Goal: Entertainment & Leisure: Consume media (video, audio)

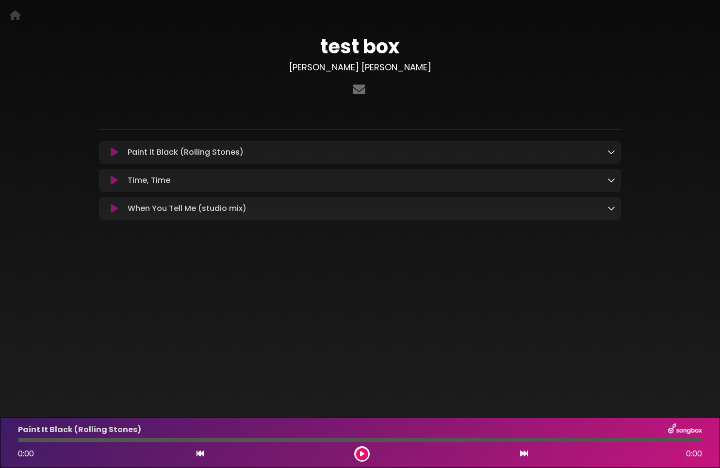
click at [113, 155] on icon at bounding box center [114, 153] width 7 height 10
click at [115, 152] on icon at bounding box center [114, 153] width 7 height 10
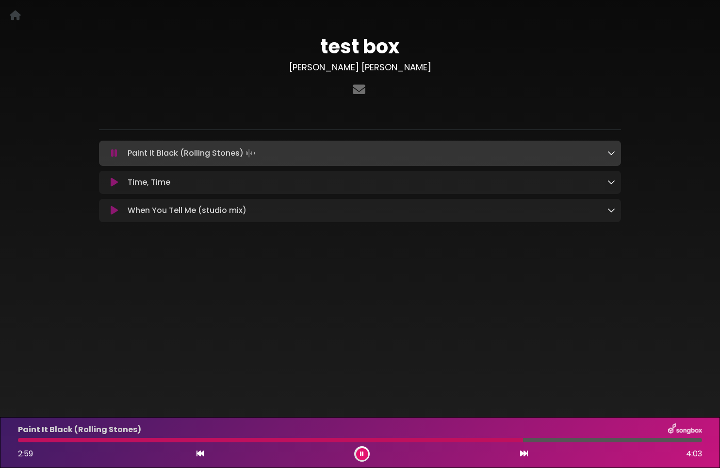
click at [114, 185] on icon at bounding box center [114, 183] width 7 height 10
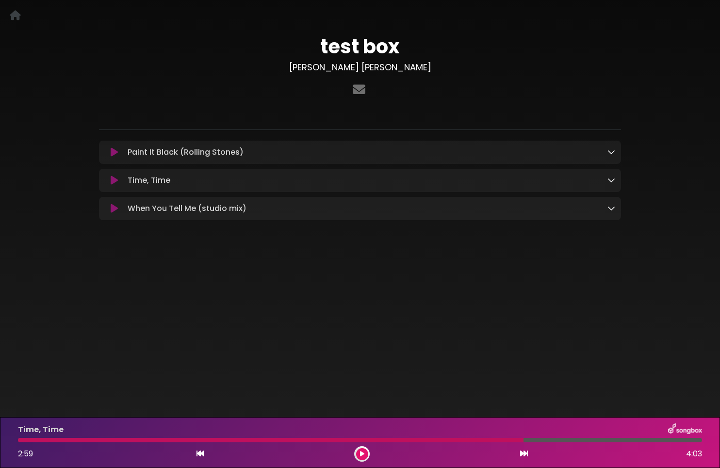
click at [114, 182] on icon at bounding box center [114, 181] width 7 height 10
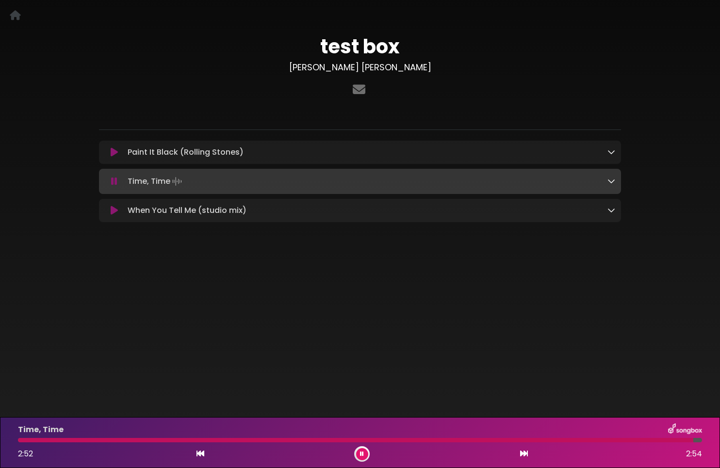
click at [523, 453] on icon at bounding box center [524, 454] width 8 height 8
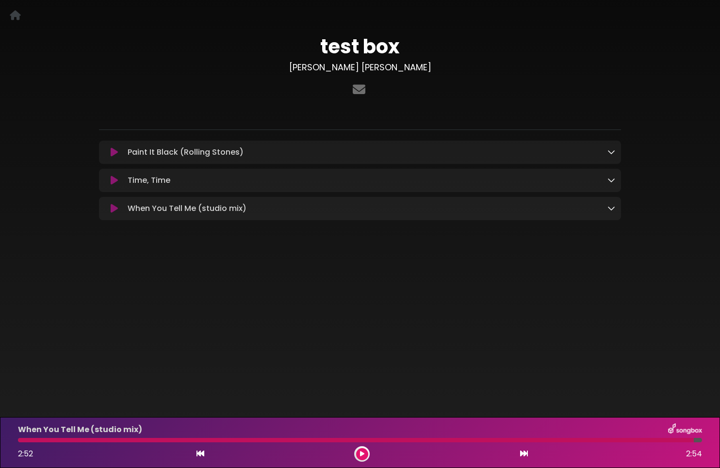
click at [114, 211] on icon at bounding box center [114, 209] width 7 height 10
click at [367, 456] on button at bounding box center [362, 455] width 12 height 12
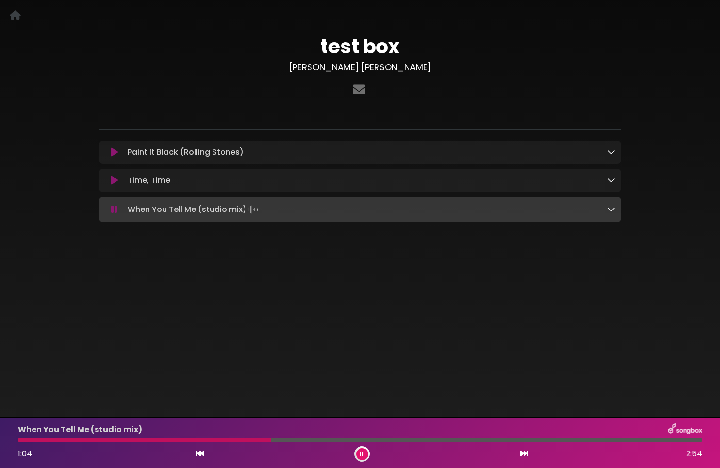
click at [318, 357] on body "× test box [PERSON_NAME] [PERSON_NAME]" at bounding box center [360, 234] width 720 height 468
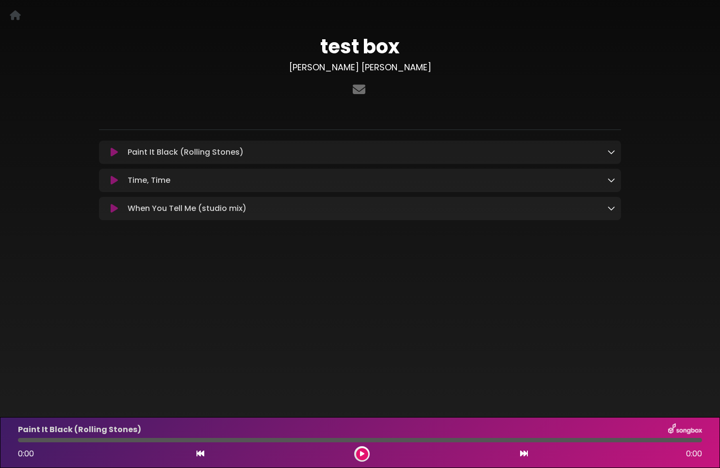
click at [113, 210] on icon at bounding box center [114, 209] width 7 height 10
click at [115, 210] on icon at bounding box center [114, 209] width 7 height 10
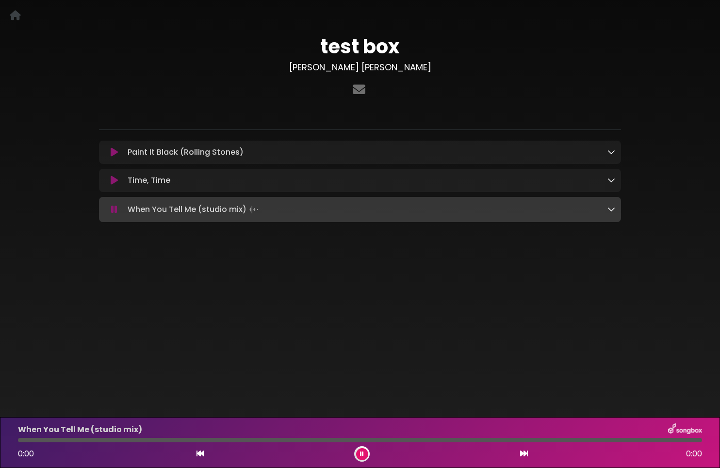
click at [202, 274] on body "× test box [PERSON_NAME] [PERSON_NAME]" at bounding box center [360, 234] width 720 height 468
click at [365, 455] on button at bounding box center [362, 455] width 12 height 12
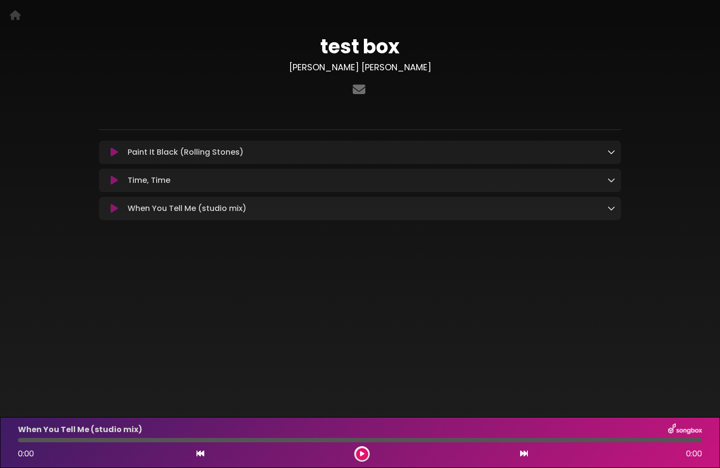
click at [364, 455] on icon at bounding box center [362, 454] width 4 height 6
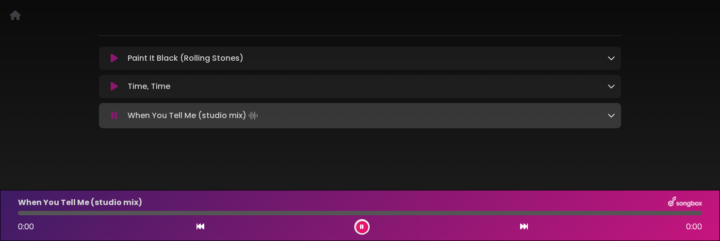
scroll to position [95, 0]
click at [111, 116] on icon at bounding box center [114, 116] width 6 height 10
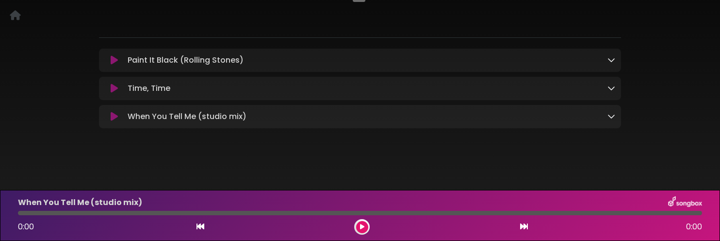
click at [113, 118] on icon at bounding box center [114, 117] width 7 height 10
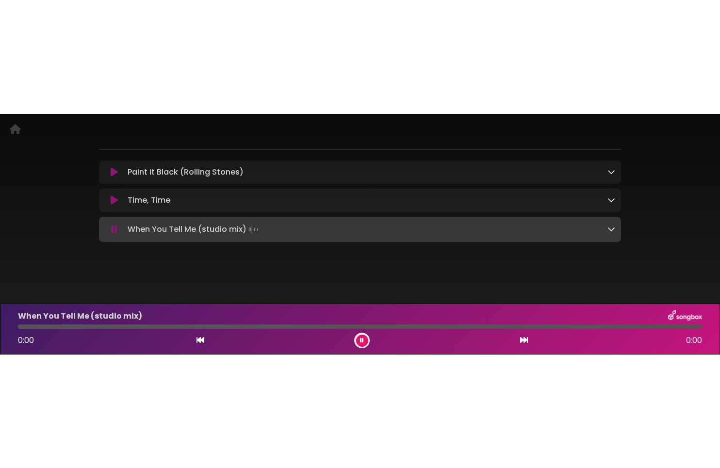
scroll to position [95, 0]
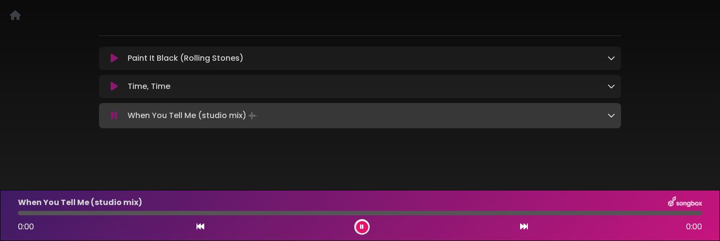
click at [39, 213] on div at bounding box center [360, 213] width 684 height 4
click at [55, 215] on div at bounding box center [360, 213] width 684 height 4
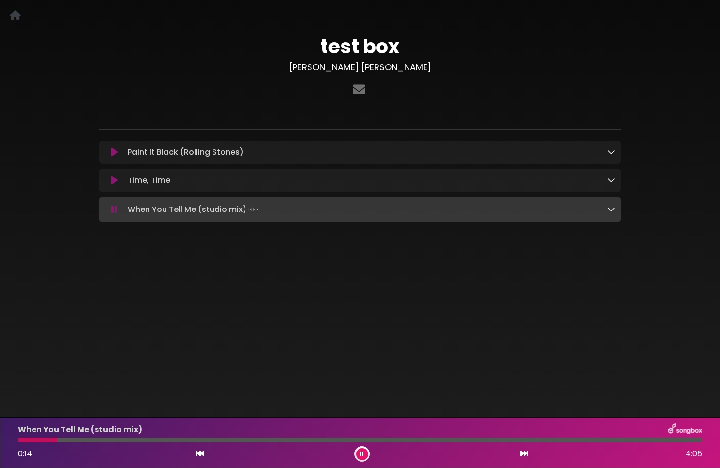
scroll to position [0, 0]
click at [362, 454] on icon at bounding box center [362, 454] width 4 height 6
